Goal: Transaction & Acquisition: Purchase product/service

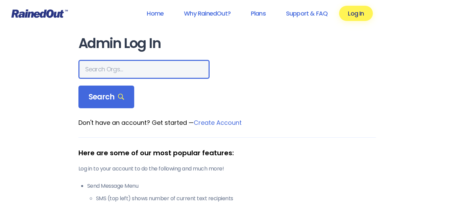
click at [104, 69] on input "text" at bounding box center [143, 69] width 131 height 19
type input "splash"
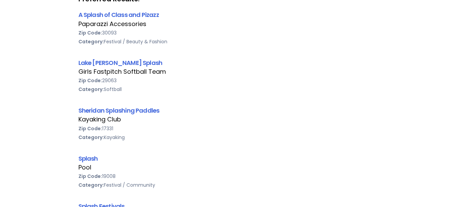
scroll to position [135, 0]
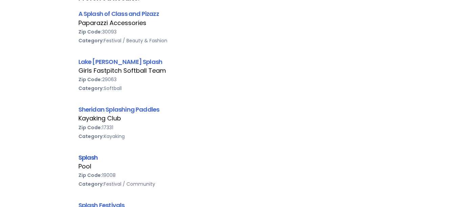
click at [89, 159] on link "Splash" at bounding box center [88, 157] width 20 height 8
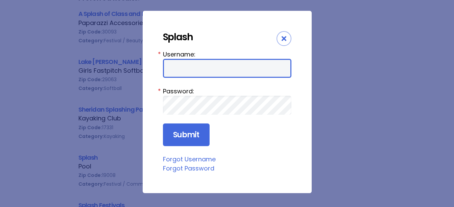
click at [198, 73] on input "Username:" at bounding box center [227, 68] width 128 height 19
type input "Splash"
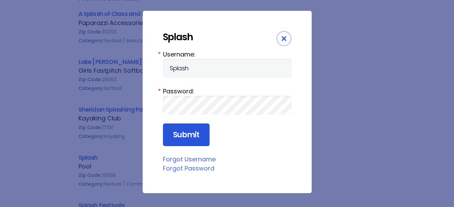
click at [192, 133] on input "Submit" at bounding box center [186, 134] width 47 height 23
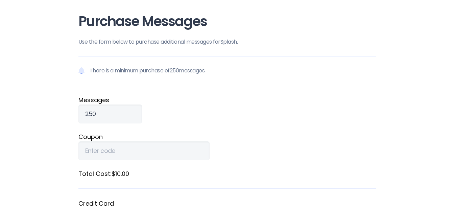
scroll to position [34, 0]
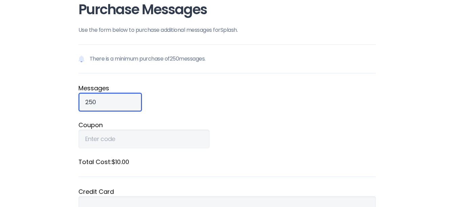
click at [98, 102] on input "250" at bounding box center [110, 102] width 64 height 19
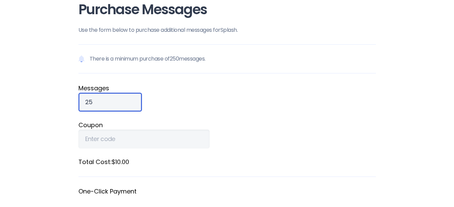
type input "2"
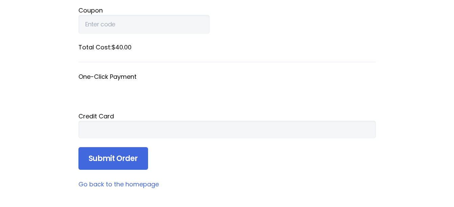
scroll to position [169, 0]
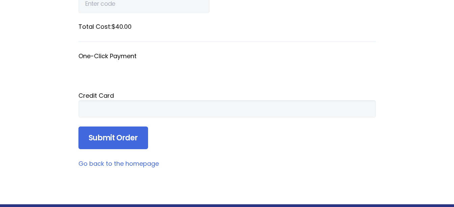
type input "1000"
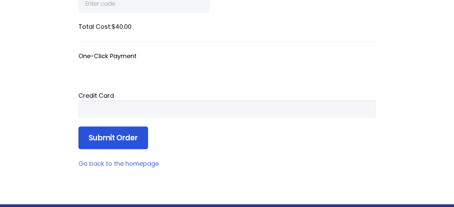
click at [105, 142] on input "Submit Order" at bounding box center [113, 137] width 70 height 23
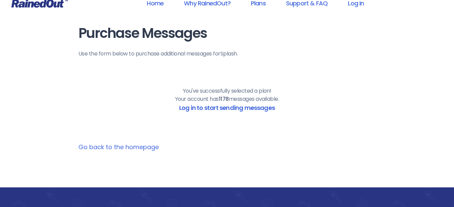
scroll to position [0, 0]
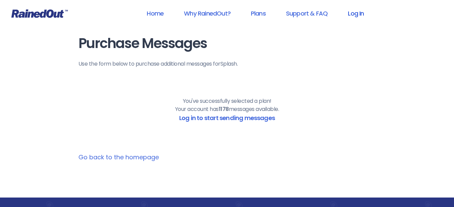
click at [352, 15] on link "Log In" at bounding box center [355, 13] width 33 height 15
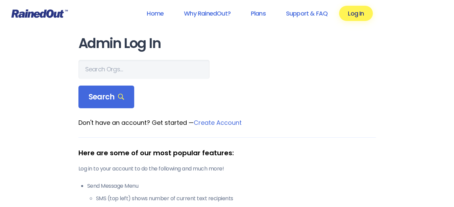
click at [352, 15] on link "Log In" at bounding box center [355, 13] width 33 height 15
click at [352, 13] on link "Log In" at bounding box center [355, 13] width 33 height 15
click at [353, 15] on link "Log In" at bounding box center [355, 13] width 33 height 15
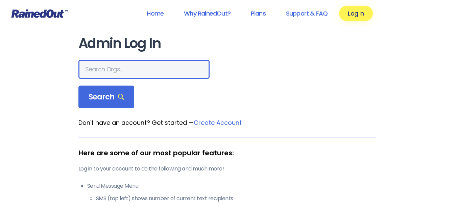
click at [94, 71] on input "text" at bounding box center [143, 69] width 131 height 19
type input "splash"
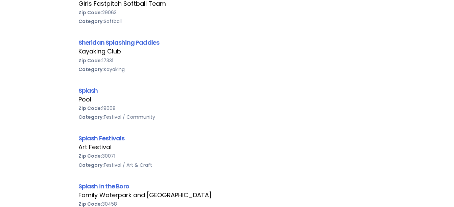
scroll to position [203, 0]
click at [87, 91] on link "Splash" at bounding box center [88, 89] width 20 height 8
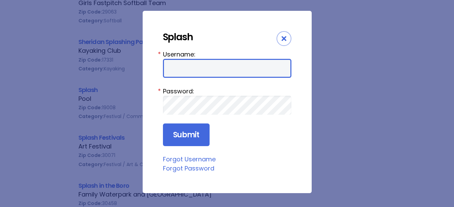
click at [178, 68] on input "Username:" at bounding box center [227, 68] width 128 height 19
type input "Splash"
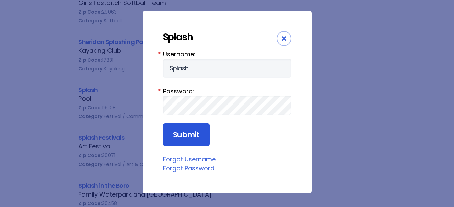
click at [195, 134] on input "Submit" at bounding box center [186, 134] width 47 height 23
